Goal: Register for event/course

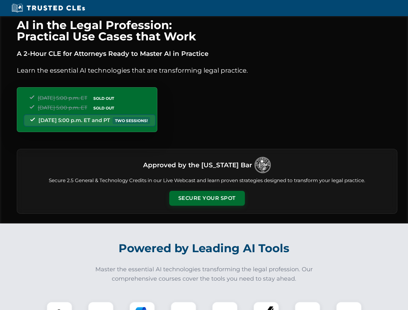
click at [207, 199] on button "Secure Your Spot" at bounding box center [207, 198] width 76 height 15
click at [60, 306] on img at bounding box center [59, 315] width 19 height 19
